Goal: Information Seeking & Learning: Learn about a topic

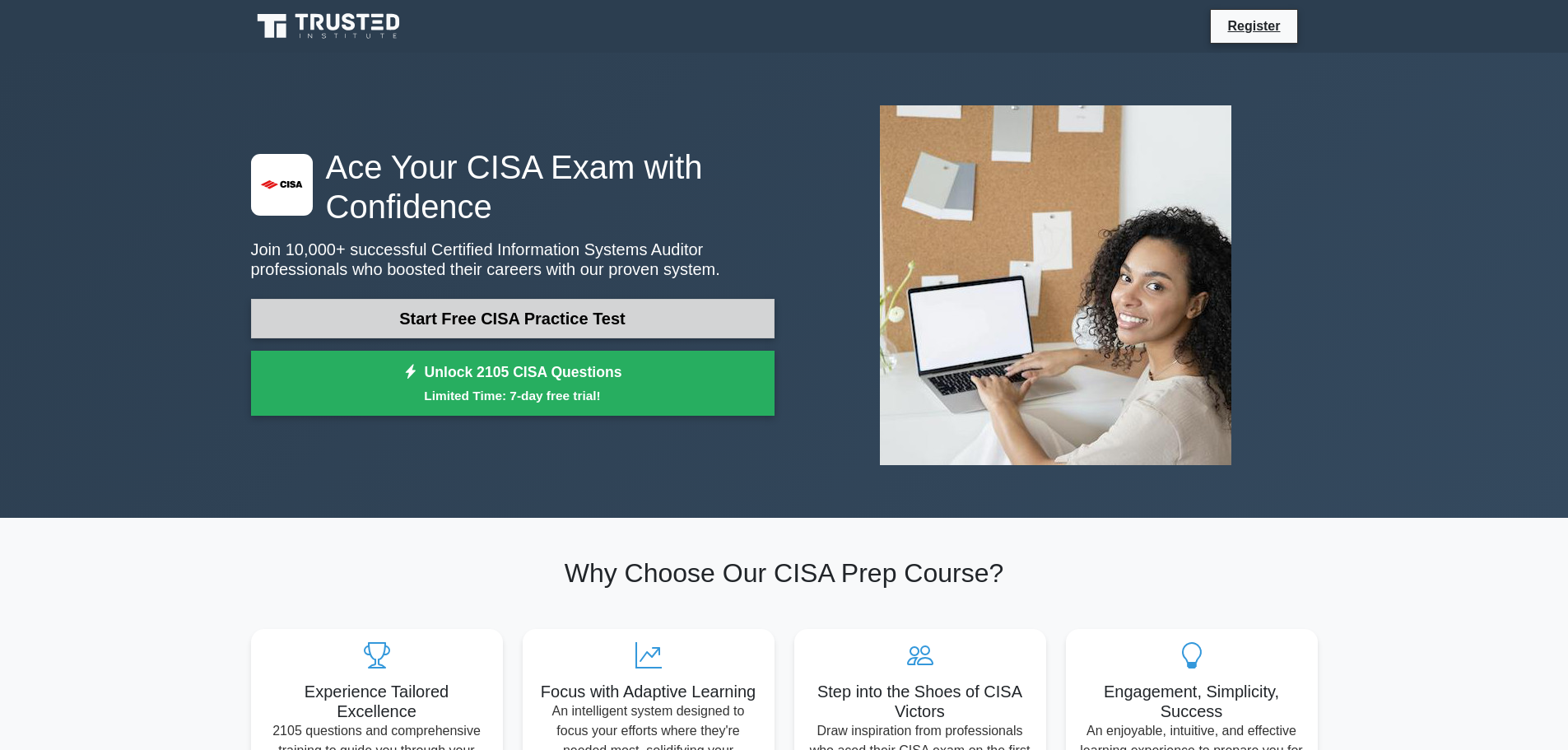
click at [569, 318] on link "Start Free CISA Practice Test" at bounding box center [512, 318] width 523 height 40
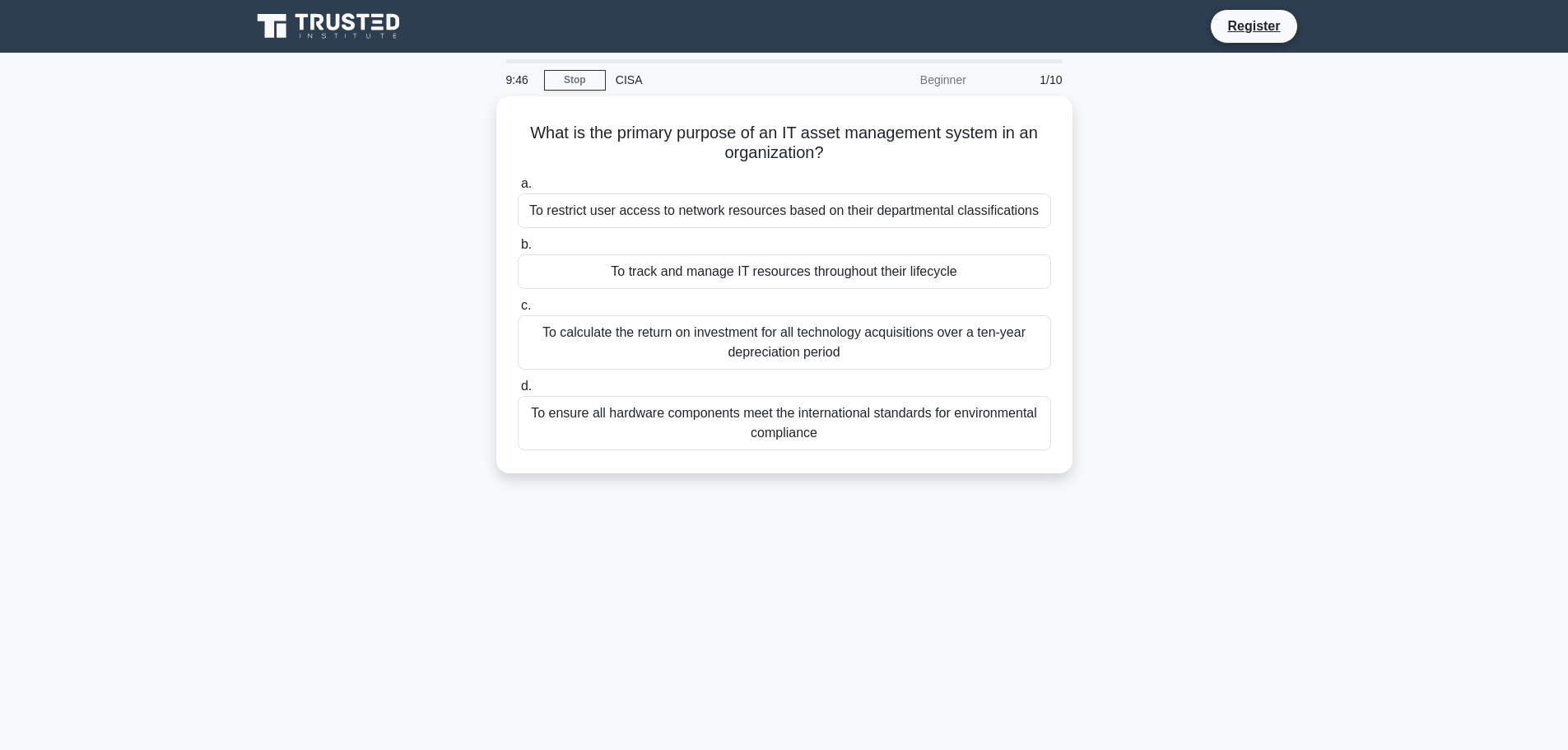
click at [347, 21] on icon at bounding box center [349, 21] width 13 height 17
